Goal: Check status: Check status

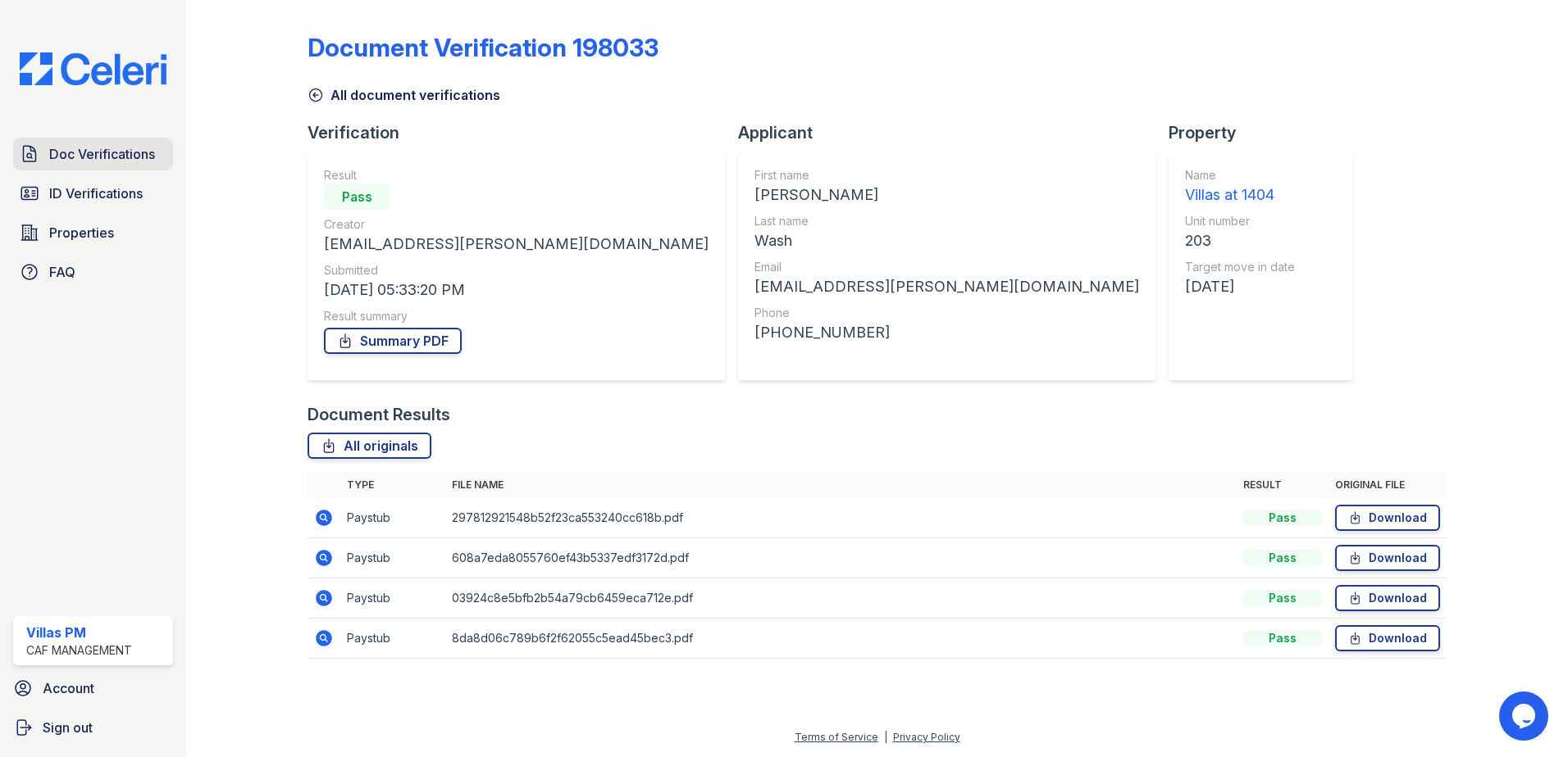
click at [107, 158] on span "Doc Verifications" at bounding box center [102, 154] width 106 height 20
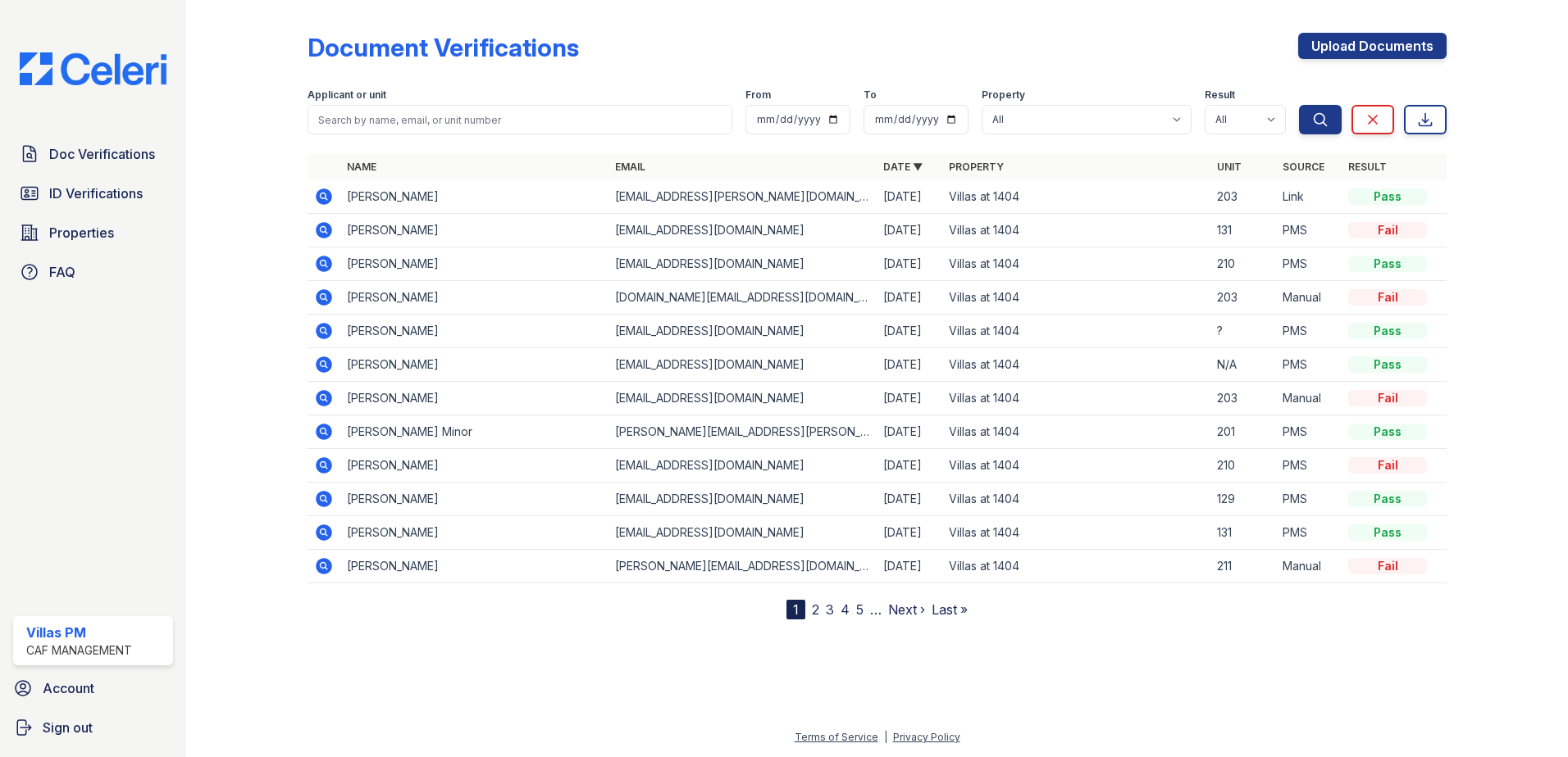
click at [321, 225] on icon at bounding box center [324, 230] width 17 height 17
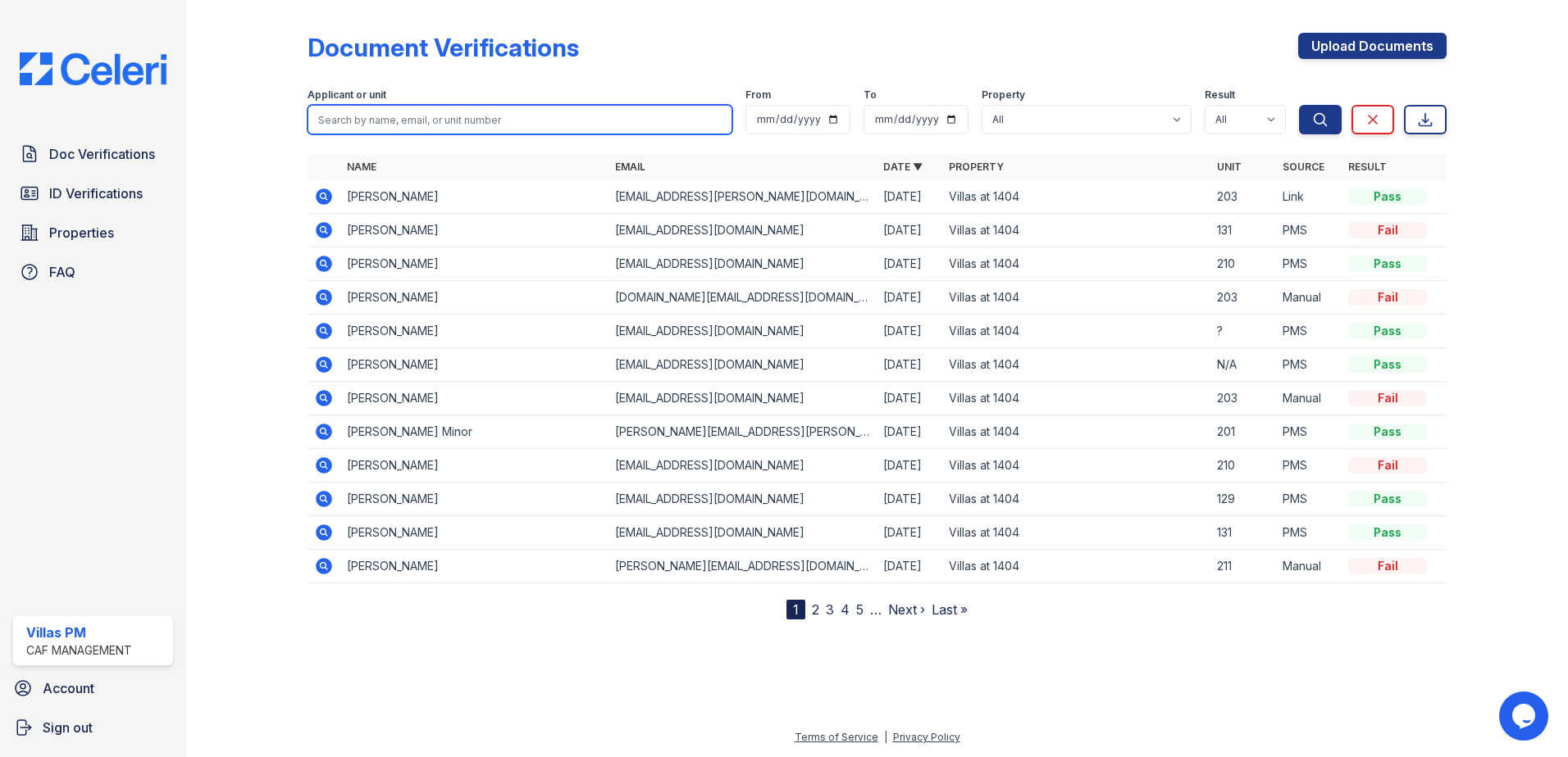
click at [439, 127] on input "search" at bounding box center [519, 119] width 424 height 29
type input "[PERSON_NAME]"
click at [1299, 105] on button "Search" at bounding box center [1320, 119] width 42 height 29
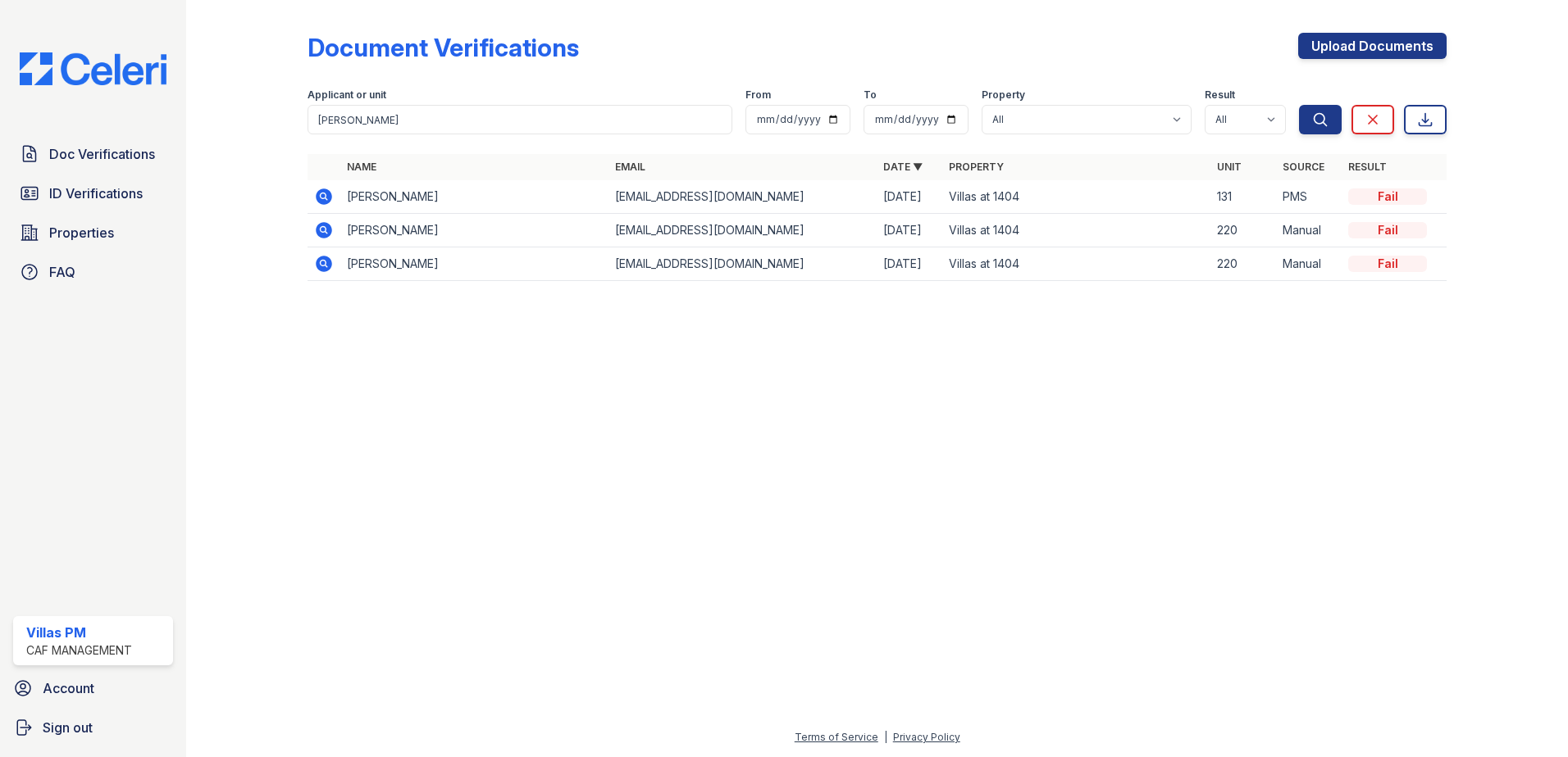
click at [323, 195] on icon at bounding box center [322, 195] width 4 height 4
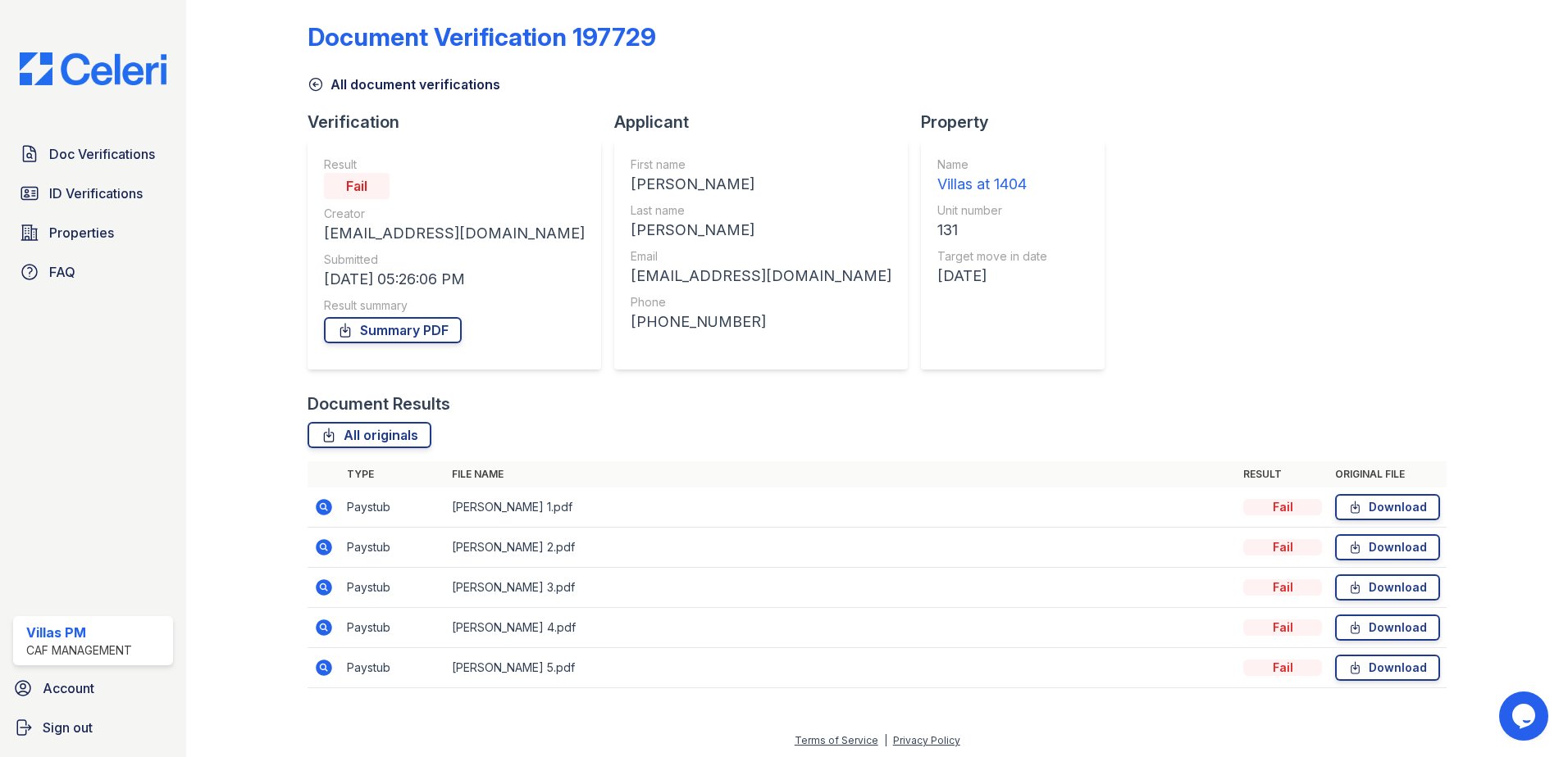
scroll to position [14, 0]
